Goal: Task Accomplishment & Management: Complete application form

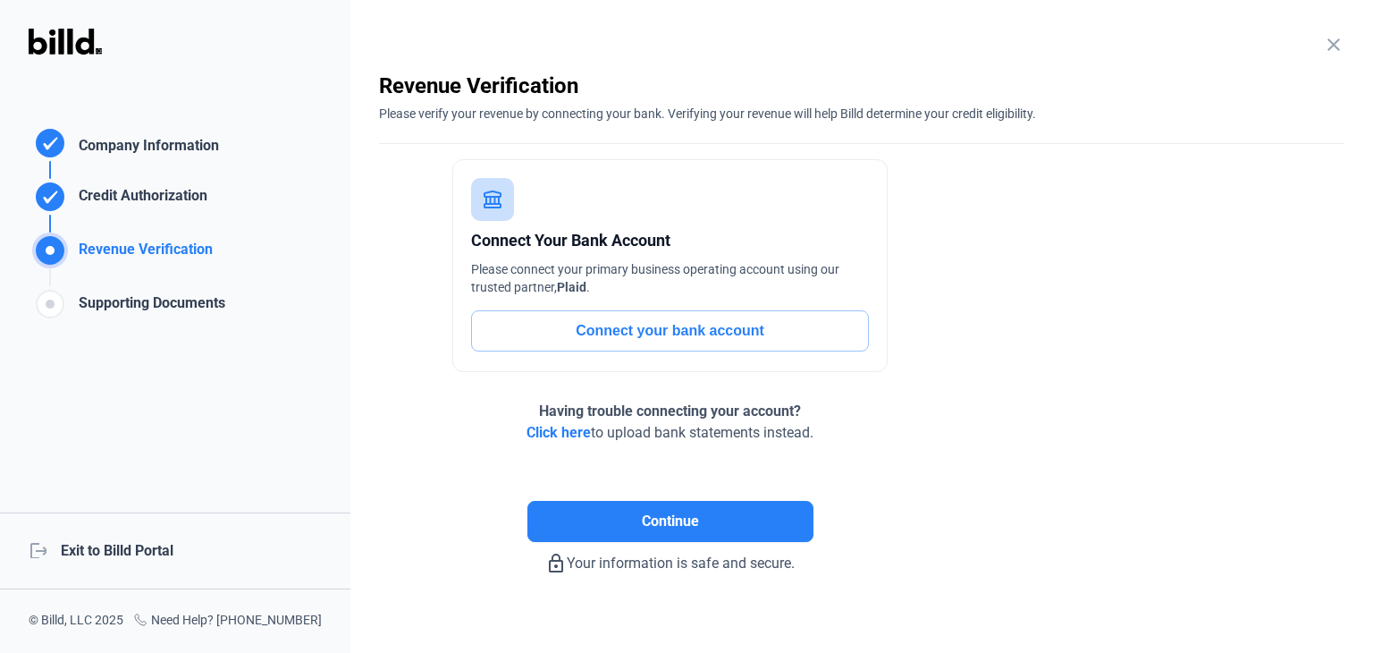
scroll to position [19, 0]
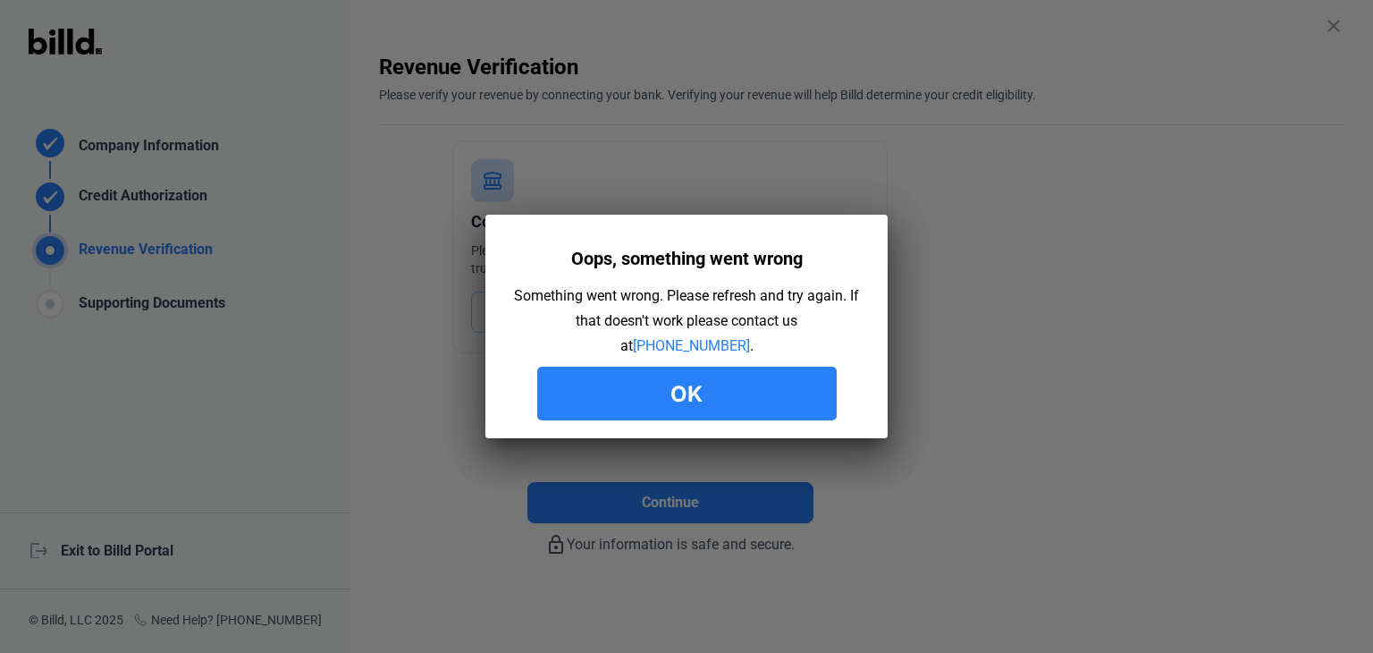
click at [746, 405] on button "Ok" at bounding box center [686, 394] width 299 height 54
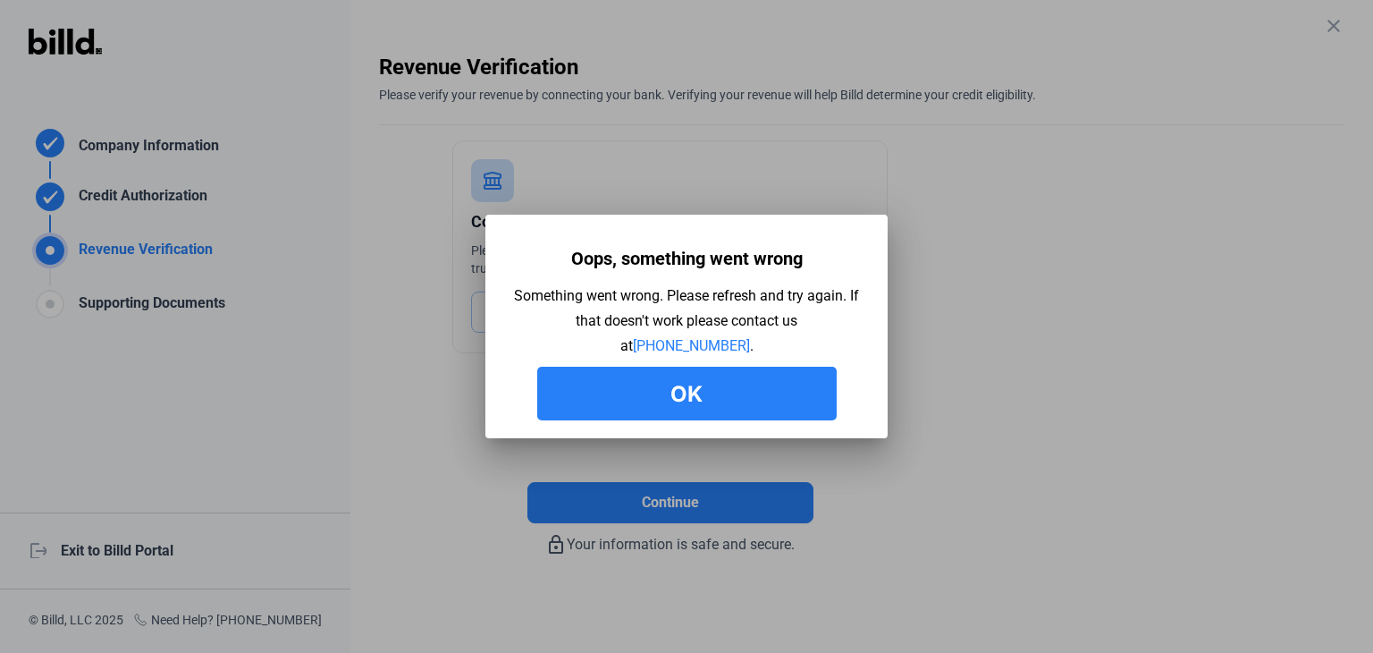
click at [746, 405] on button "Ok" at bounding box center [686, 394] width 299 height 54
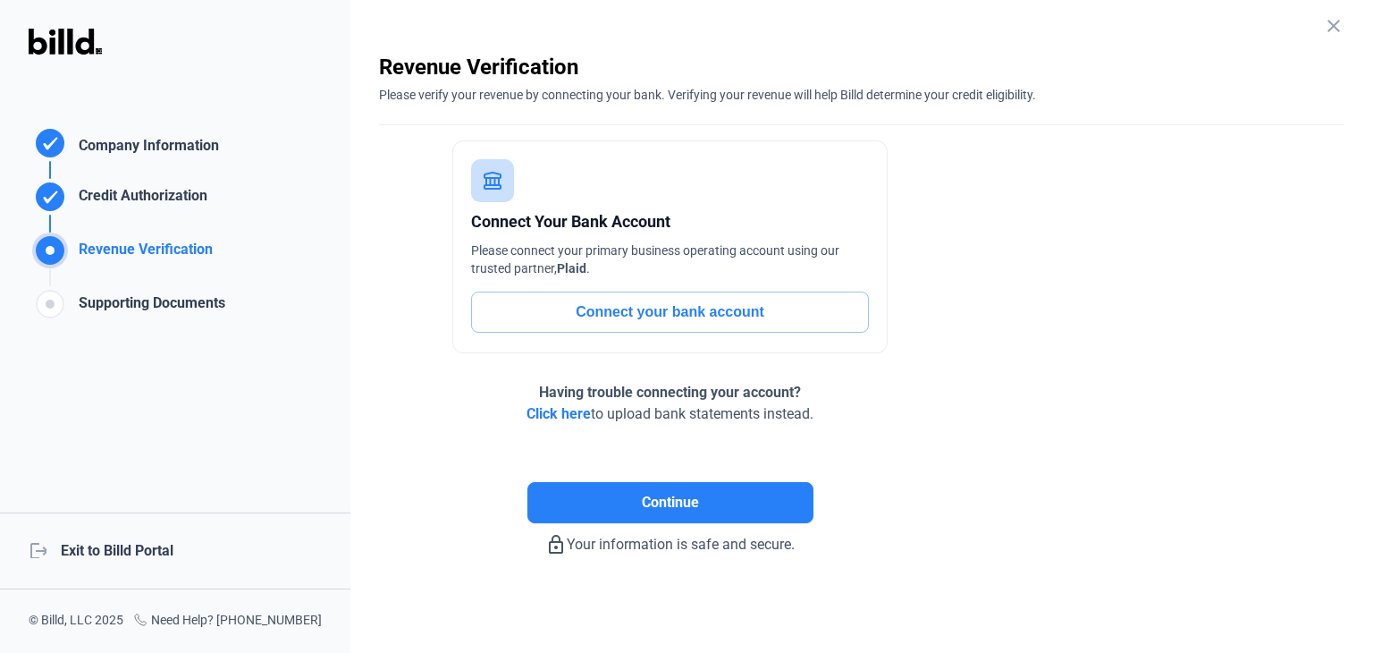
click at [1016, 468] on enrollment-step "close Revenue Verification Please verify your revenue by connecting your bank. …" at bounding box center [861, 304] width 965 height 502
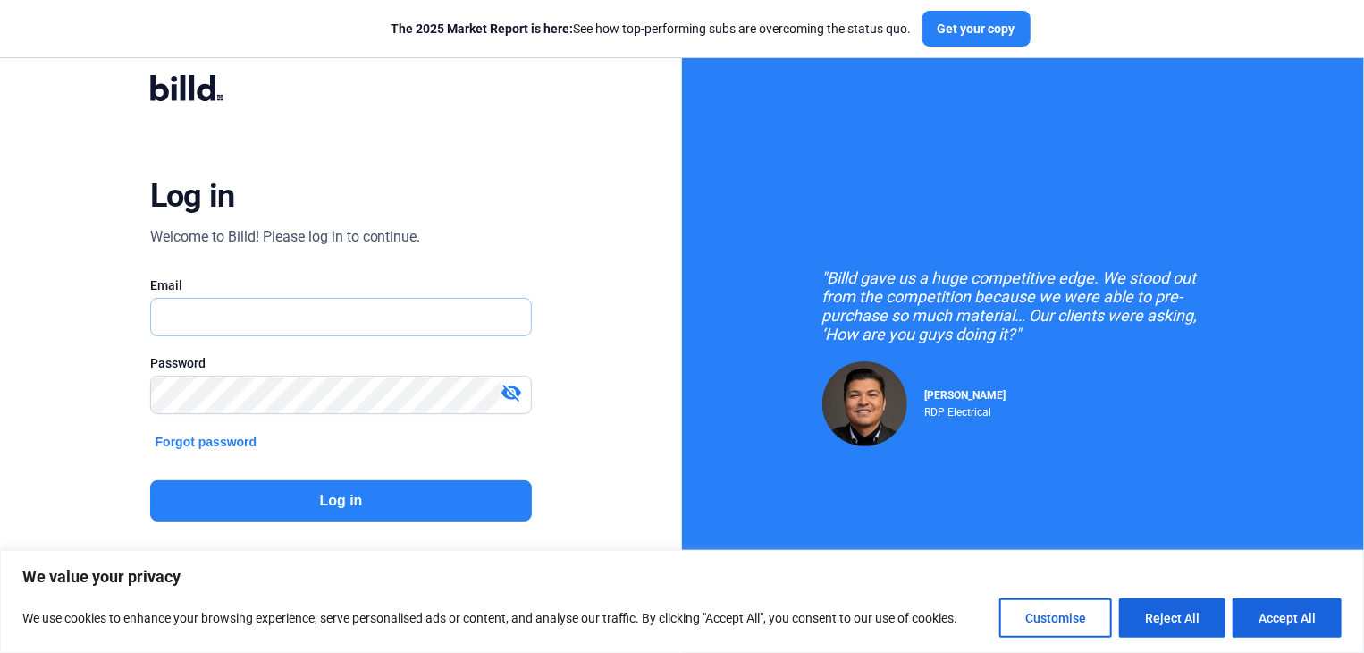
click at [433, 317] on input "text" at bounding box center [341, 317] width 381 height 37
click at [301, 312] on input "text" at bounding box center [341, 317] width 381 height 37
type input "[PERSON_NAME][EMAIL_ADDRESS][DOMAIN_NAME]"
click at [345, 498] on button "Log in" at bounding box center [341, 500] width 383 height 41
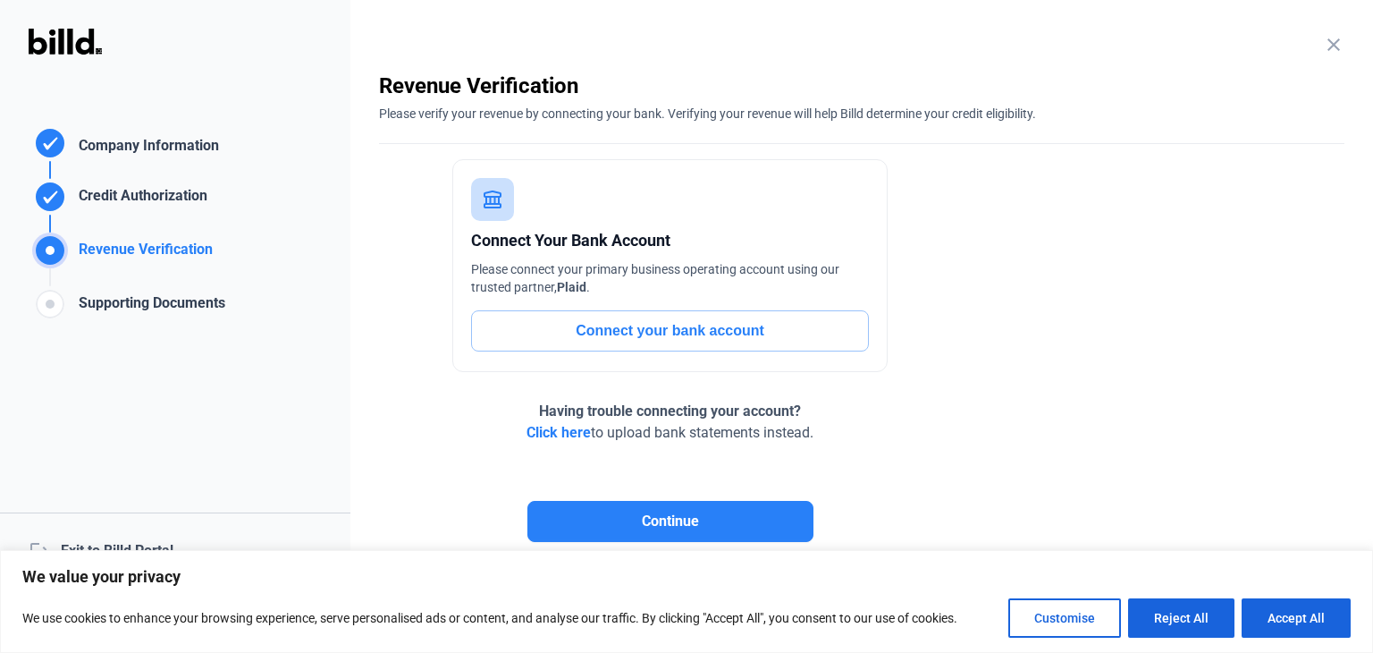
click at [805, 318] on button "Connect your bank account" at bounding box center [670, 330] width 398 height 41
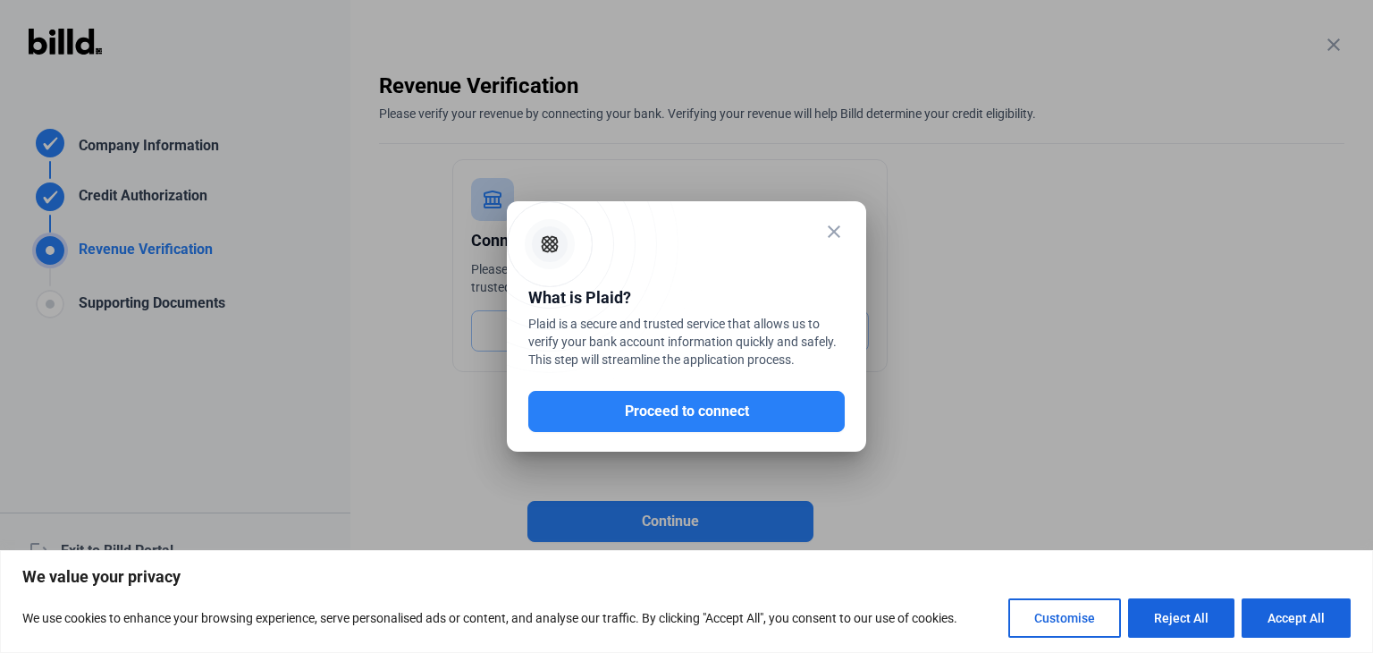
click at [805, 318] on div "What is Plaid? Plaid is a secure and trusted service that allows us to verify y…" at bounding box center [686, 329] width 316 height 88
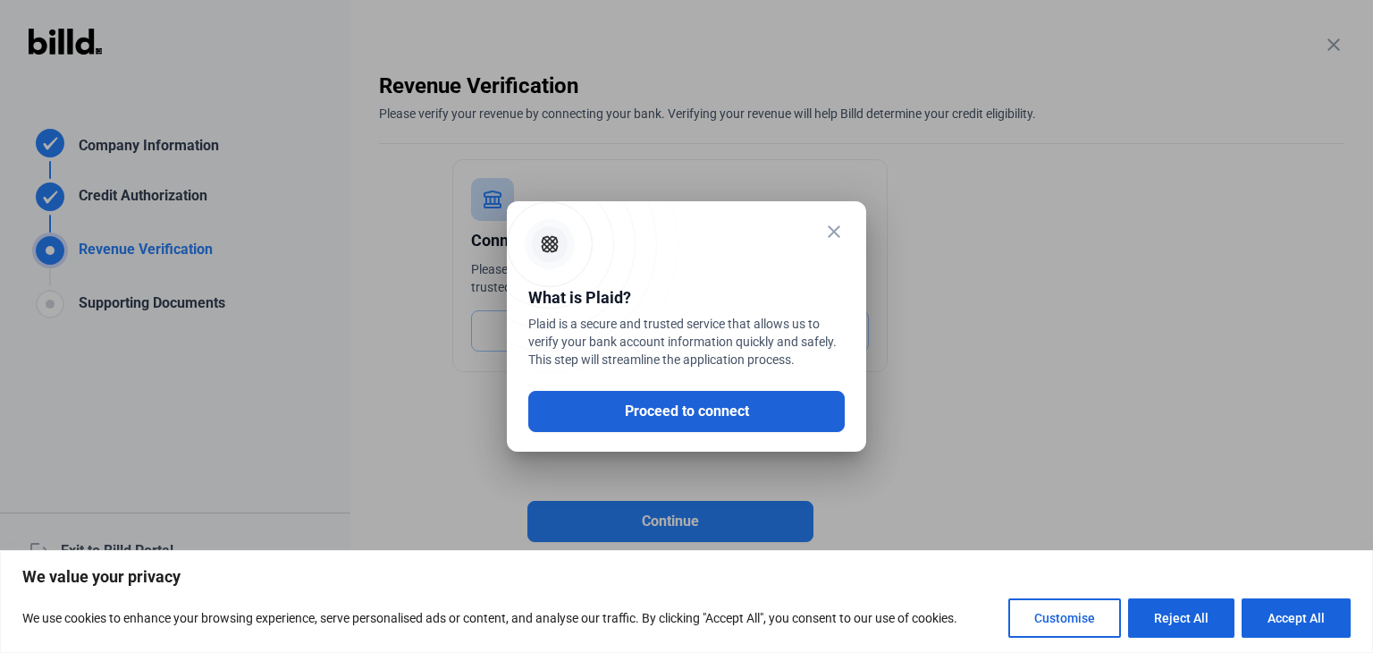
click at [720, 401] on button "Proceed to connect" at bounding box center [686, 411] width 316 height 41
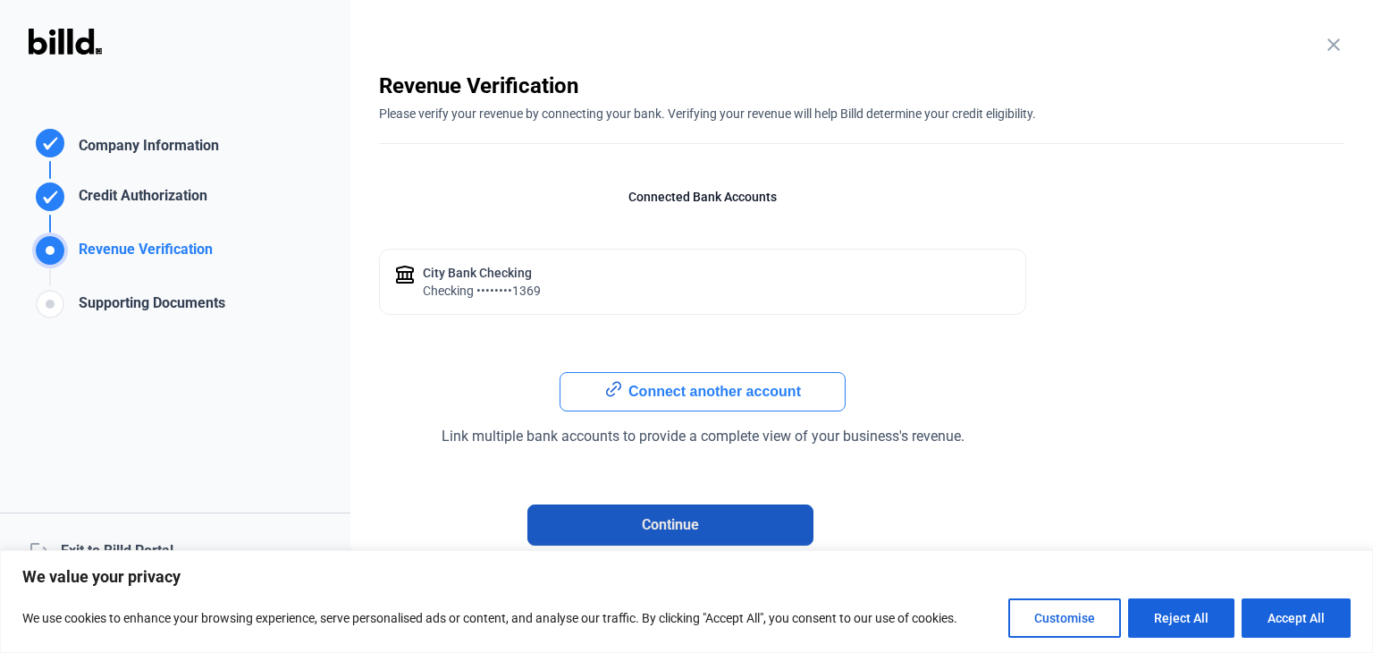
click at [685, 514] on span "Continue" at bounding box center [670, 524] width 57 height 21
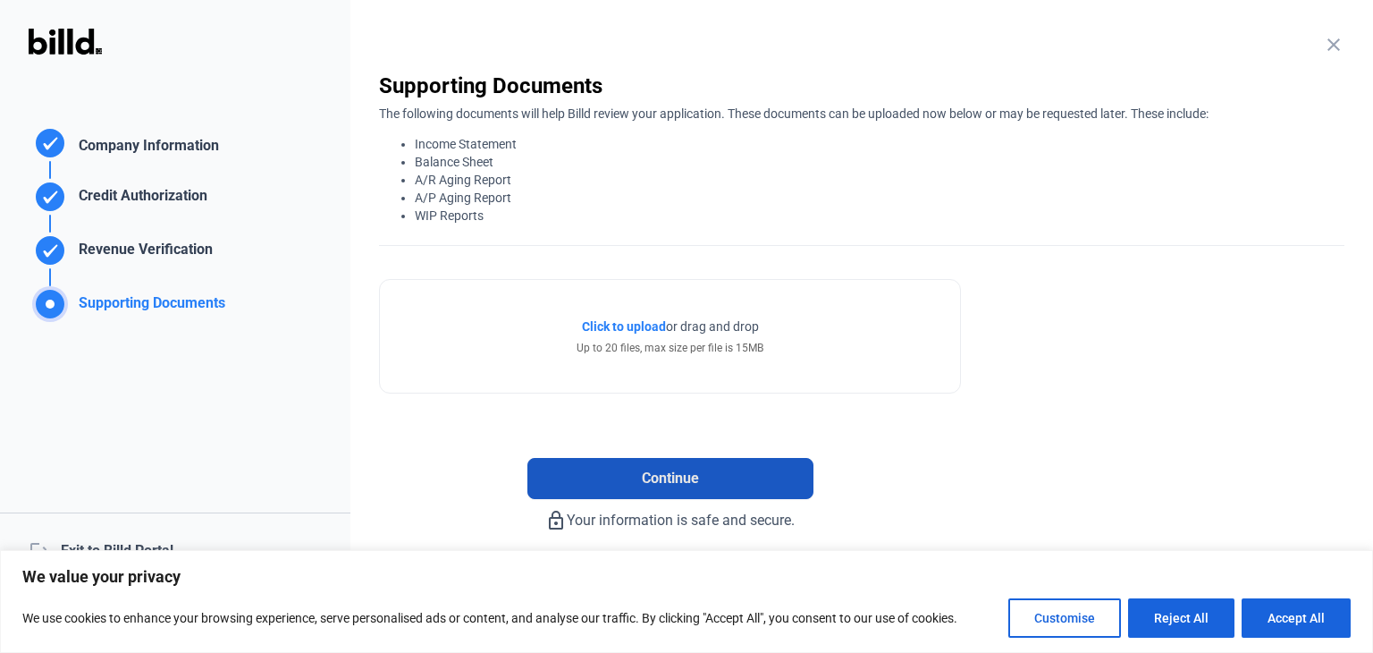
click at [732, 472] on button "Continue" at bounding box center [670, 478] width 286 height 41
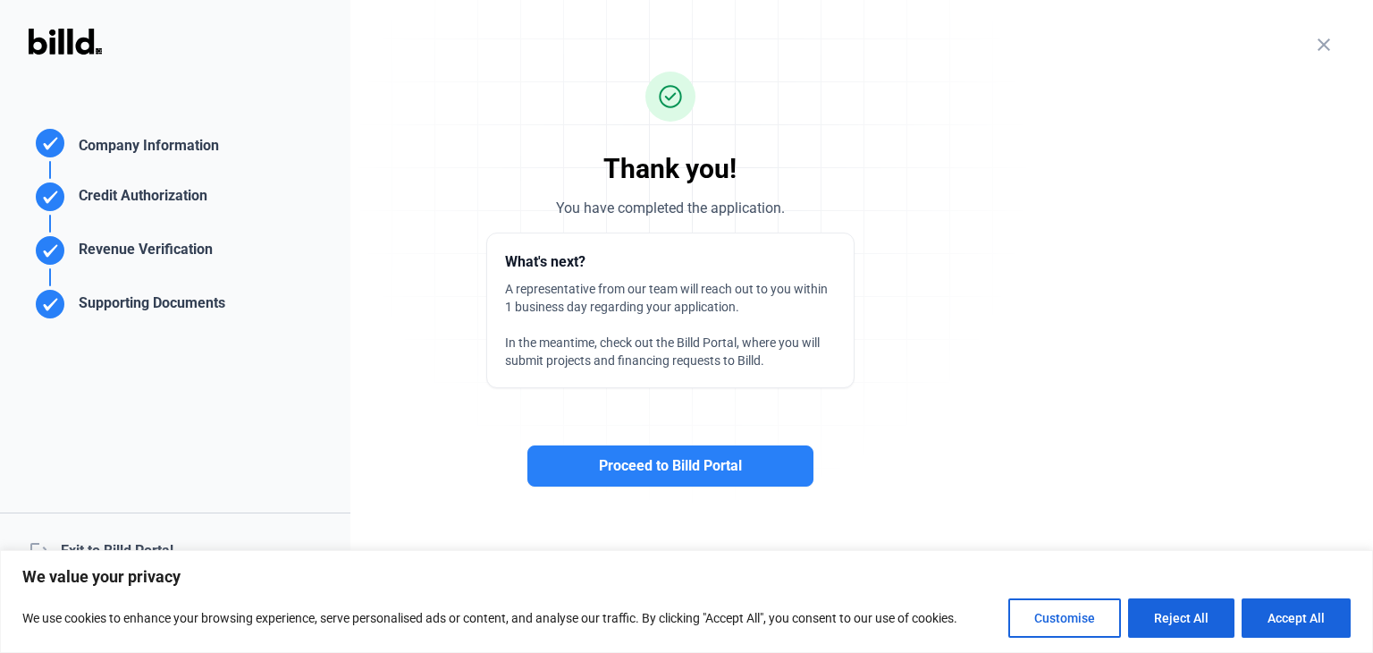
click at [732, 472] on span "Proceed to Billd Portal" at bounding box center [670, 465] width 143 height 21
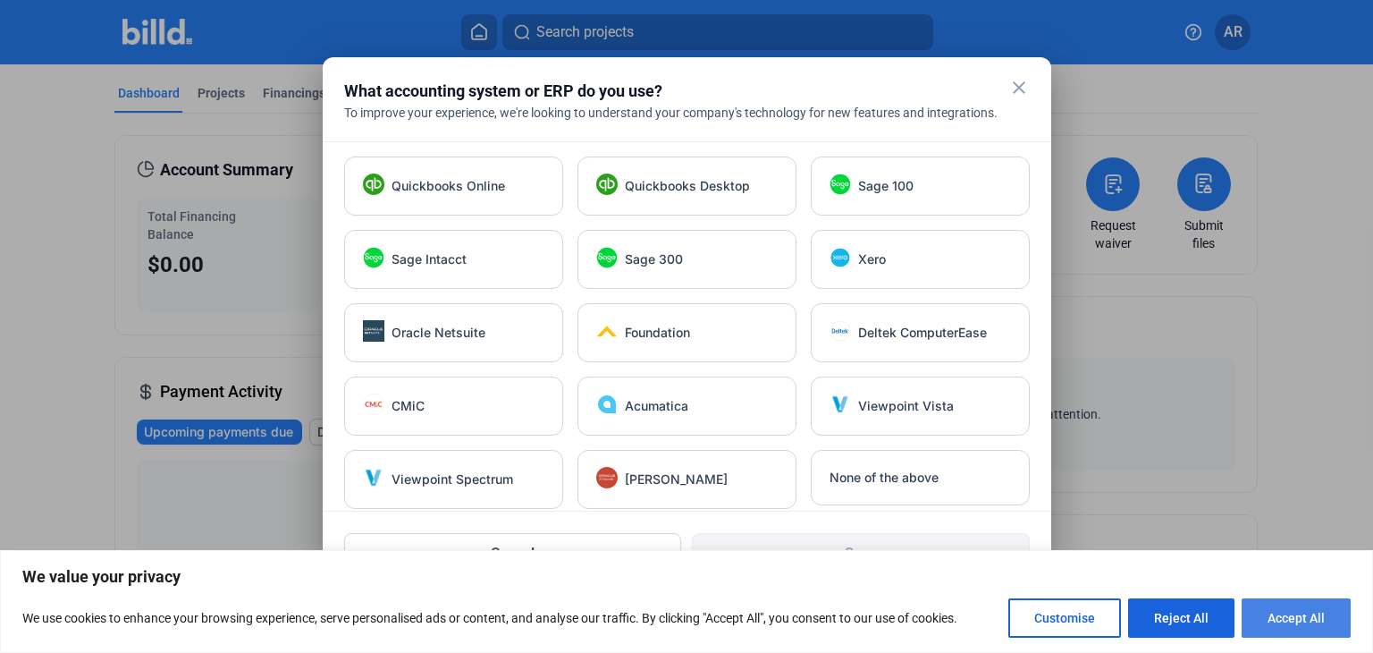
click at [1280, 622] on button "Accept All" at bounding box center [1296, 617] width 109 height 39
checkbox input "true"
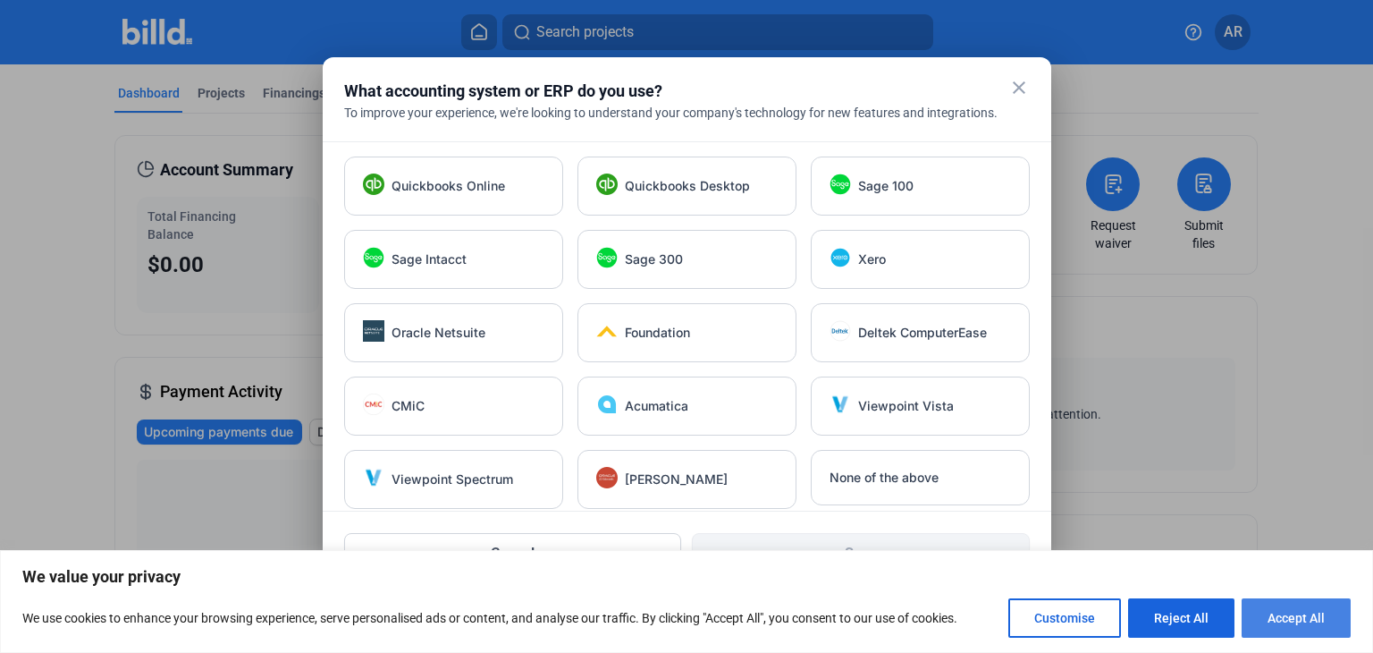
checkbox input "true"
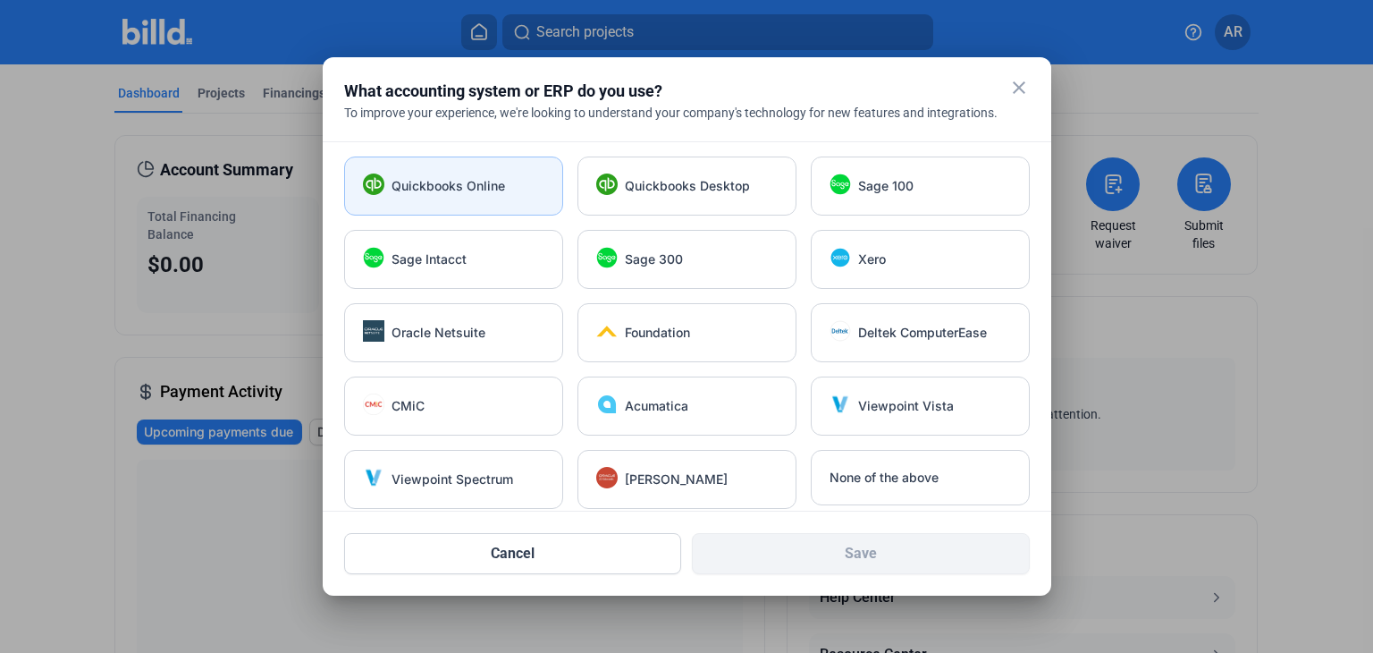
click at [503, 195] on div "Quickbooks Online" at bounding box center [453, 185] width 219 height 59
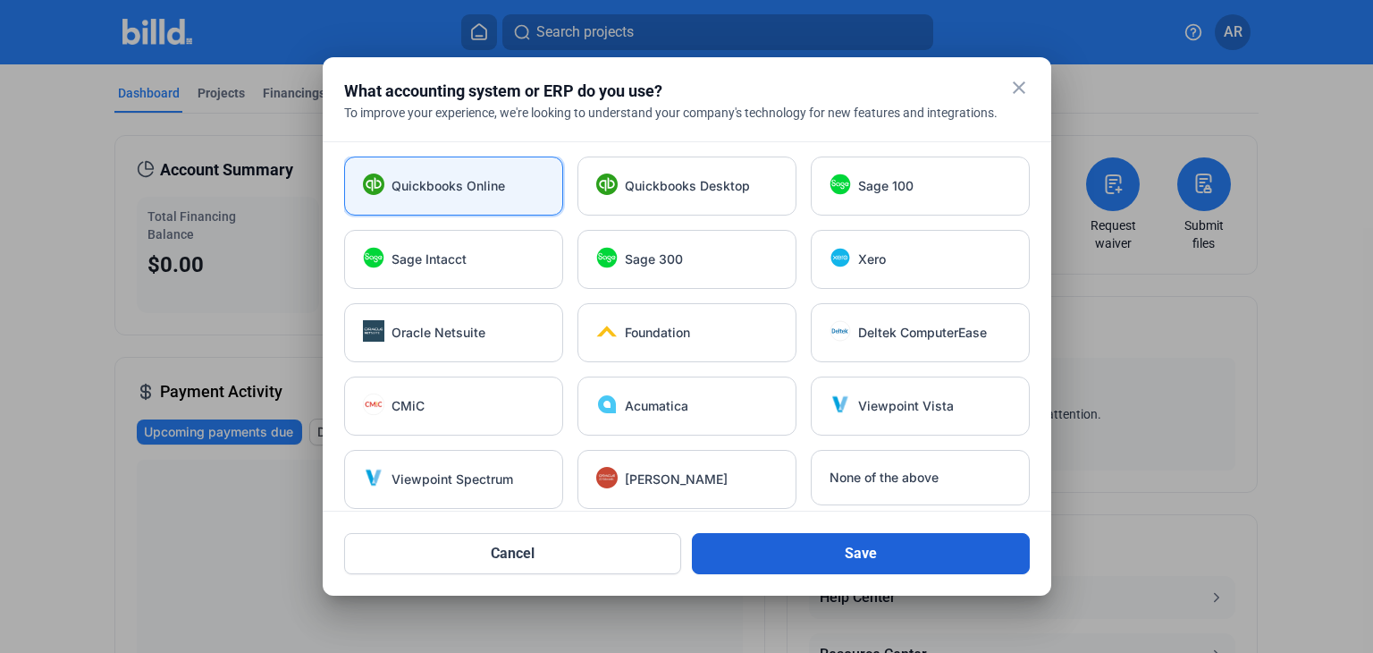
click at [775, 544] on button "Save" at bounding box center [861, 553] width 338 height 41
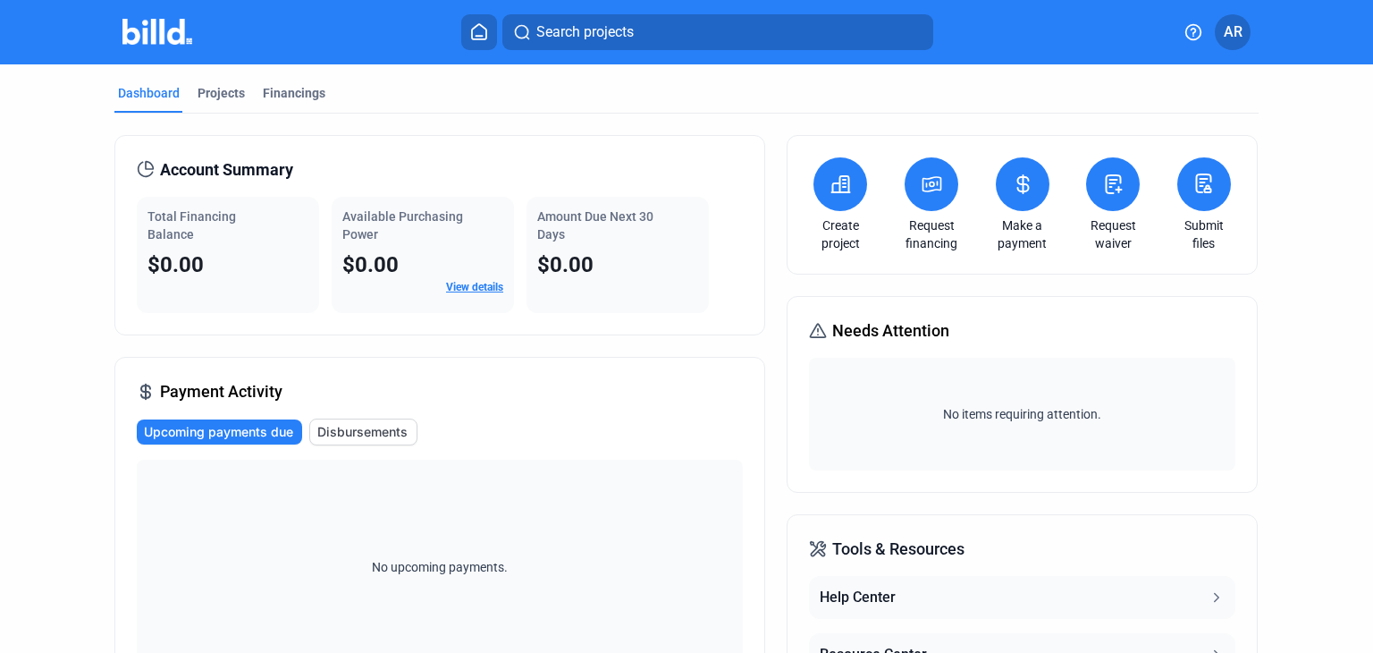
click at [775, 544] on div "Account Summary Total Financing Balance $0.00 Available Purchasing Power $0.00 …" at bounding box center [686, 558] width 1144 height 889
click at [1355, 245] on div "Dashboard Projects Financings Account Summary Total Financing Balance $0.00 Ava…" at bounding box center [686, 533] width 1373 height 939
